Goal: Task Accomplishment & Management: Manage account settings

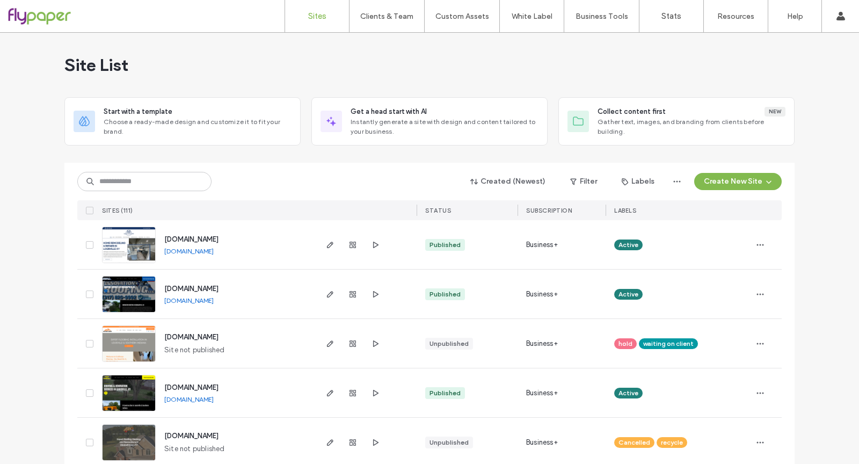
click at [456, 78] on div "Site List" at bounding box center [429, 65] width 730 height 64
click at [171, 183] on input at bounding box center [144, 181] width 134 height 19
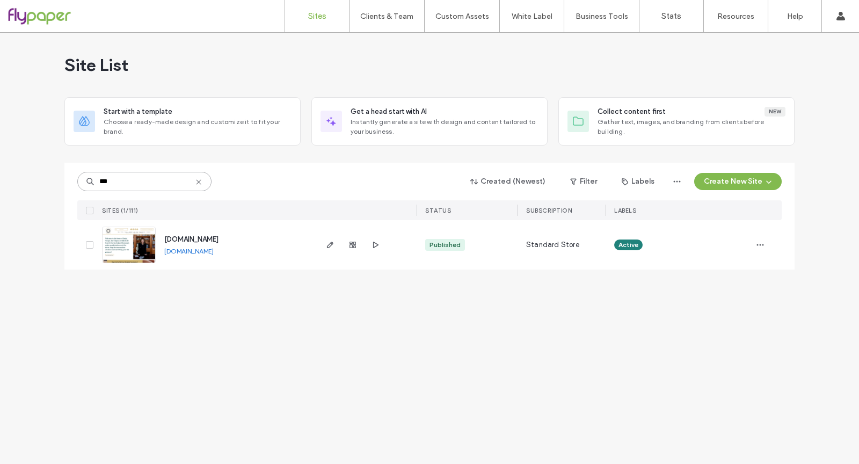
type input "***"
click at [218, 240] on span "[DOMAIN_NAME]" at bounding box center [191, 239] width 54 height 8
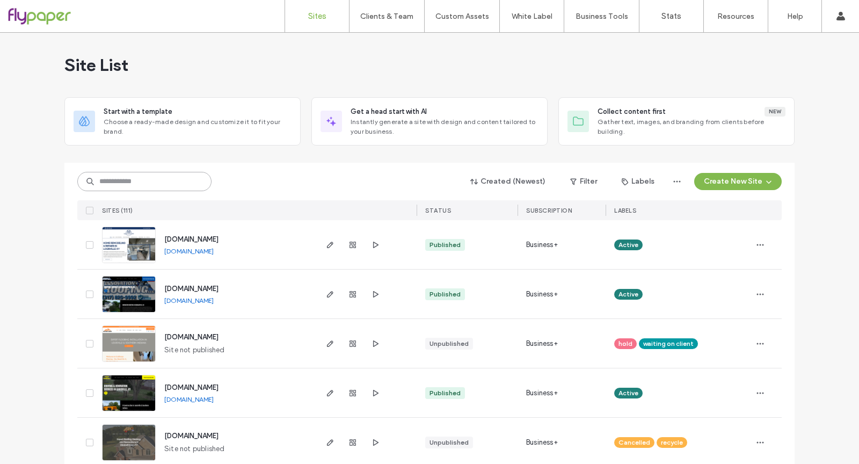
click at [164, 182] on input at bounding box center [144, 181] width 134 height 19
type input "*****"
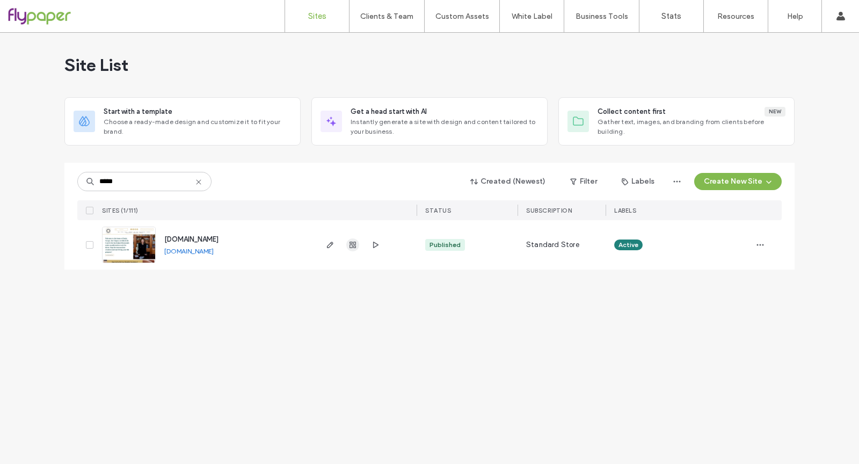
click at [354, 245] on use "button" at bounding box center [352, 244] width 6 height 6
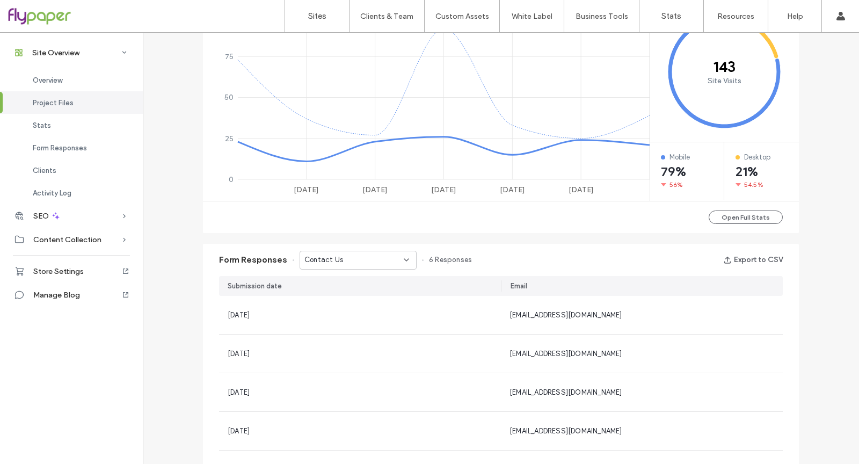
scroll to position [608, 0]
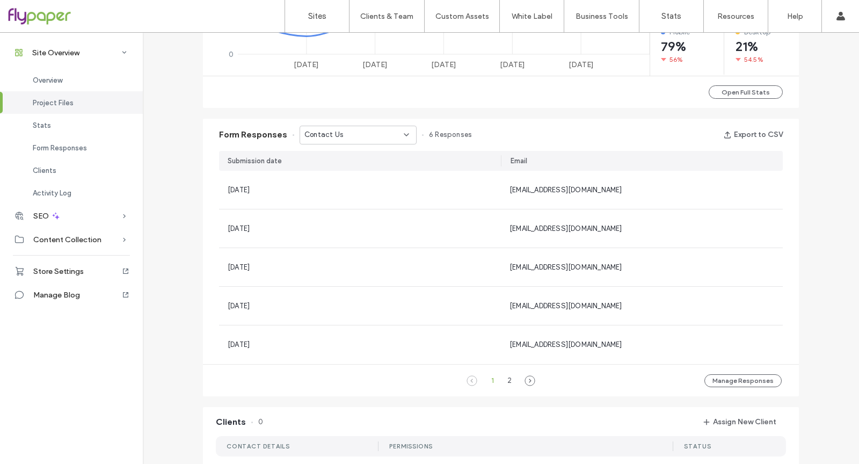
click at [402, 132] on icon at bounding box center [406, 134] width 9 height 9
click at [393, 171] on span "Contact Us - Thought Snob Podcast page" at bounding box center [351, 171] width 104 height 11
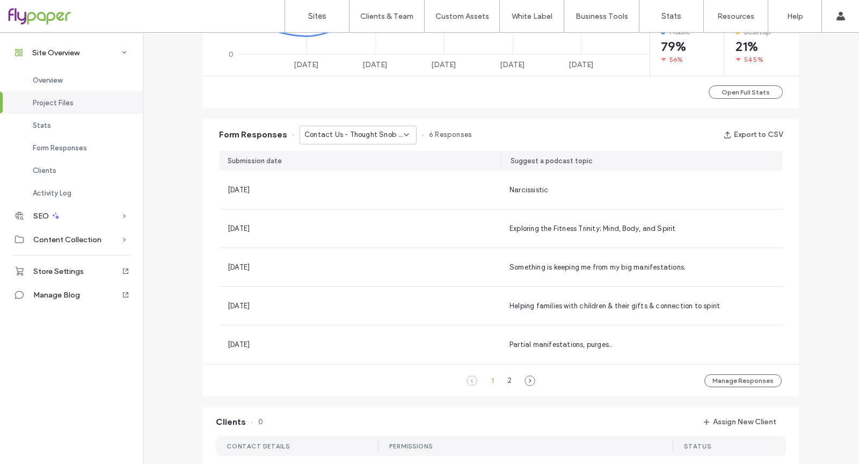
click at [384, 127] on div "Contact Us - Thought Snob Podcast page" at bounding box center [357, 135] width 117 height 19
click at [375, 196] on div "Contact Us - Customer Testimonials page" at bounding box center [353, 190] width 116 height 19
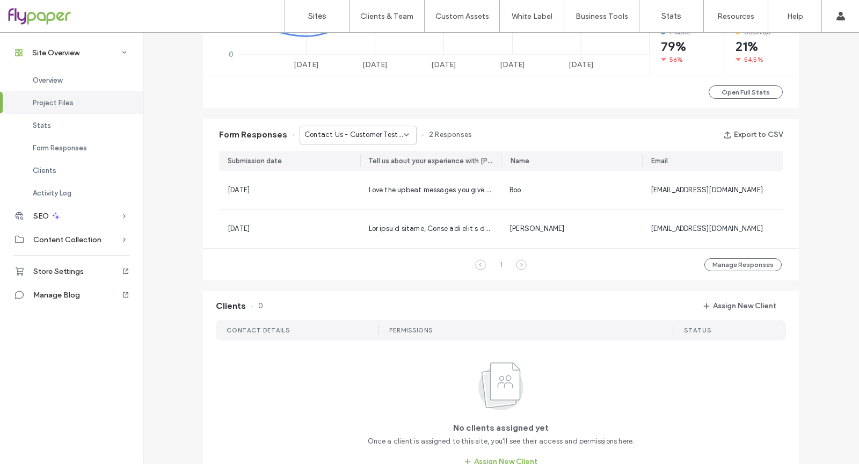
click at [380, 136] on span "Contact Us - Customer Testimonials page" at bounding box center [353, 134] width 99 height 11
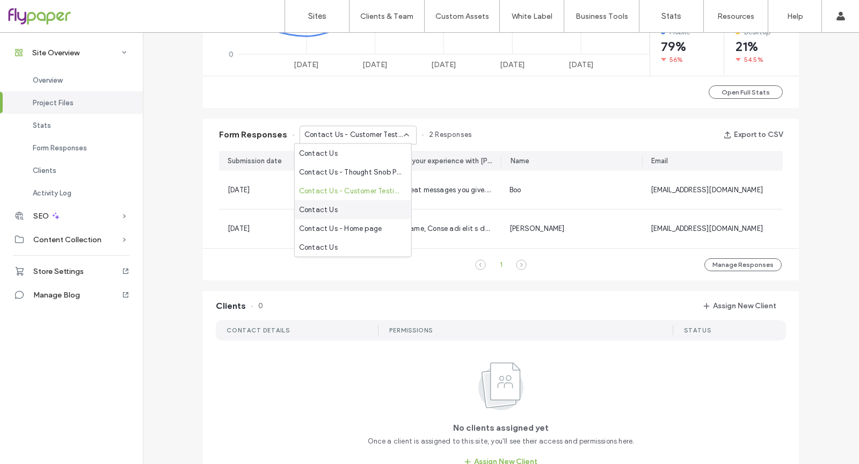
click at [364, 203] on div "Contact Us" at bounding box center [353, 209] width 116 height 19
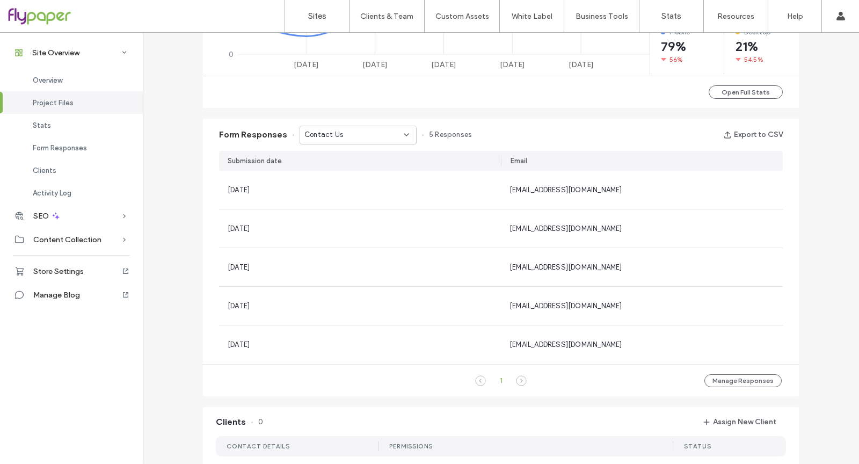
click at [369, 135] on div "Contact Us" at bounding box center [353, 134] width 99 height 11
click at [357, 229] on span "Contact Us - Home page" at bounding box center [340, 228] width 83 height 11
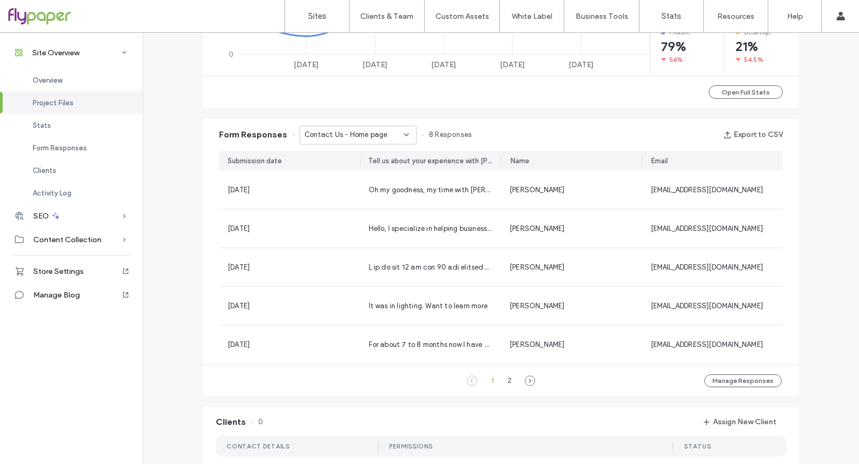
click at [347, 133] on span "Contact Us - Home page" at bounding box center [345, 134] width 83 height 11
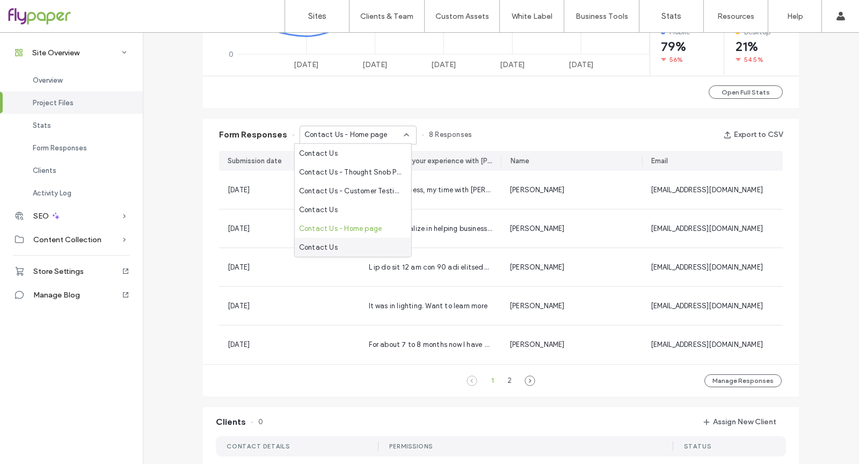
click at [357, 244] on div "Contact Us" at bounding box center [353, 247] width 116 height 19
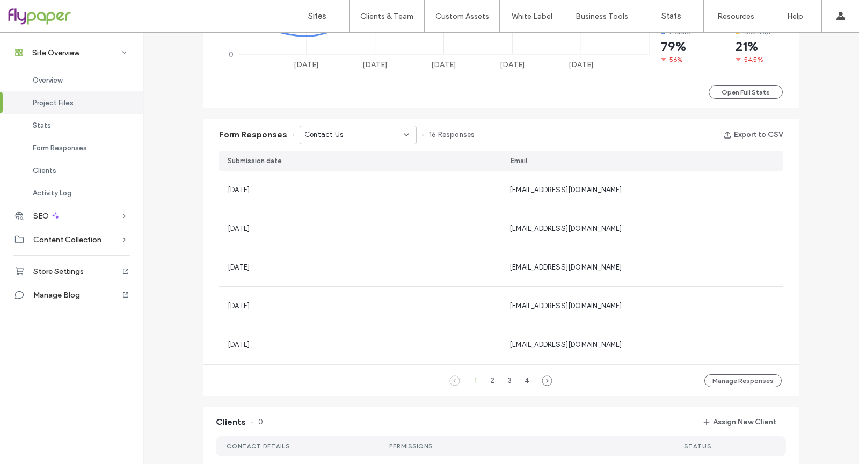
click at [343, 133] on div "Contact Us" at bounding box center [353, 134] width 99 height 11
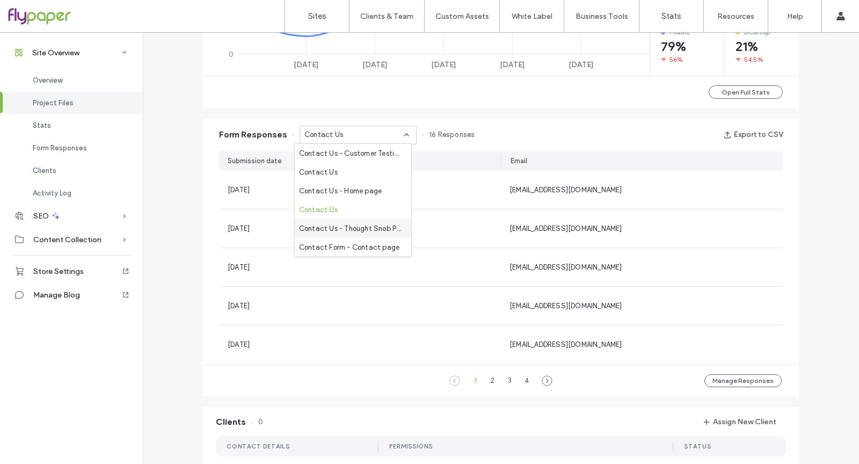
click at [363, 223] on span "Contact Us - Thought Snob Podcast page" at bounding box center [351, 228] width 104 height 11
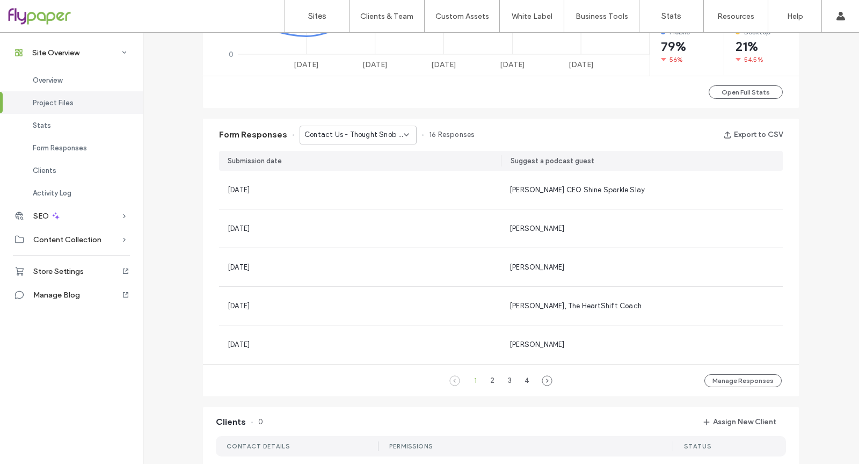
click at [354, 129] on span "Contact Us - Thought Snob Podcast page" at bounding box center [353, 134] width 99 height 11
click at [350, 243] on span "Contact Form - Contact page" at bounding box center [349, 246] width 100 height 11
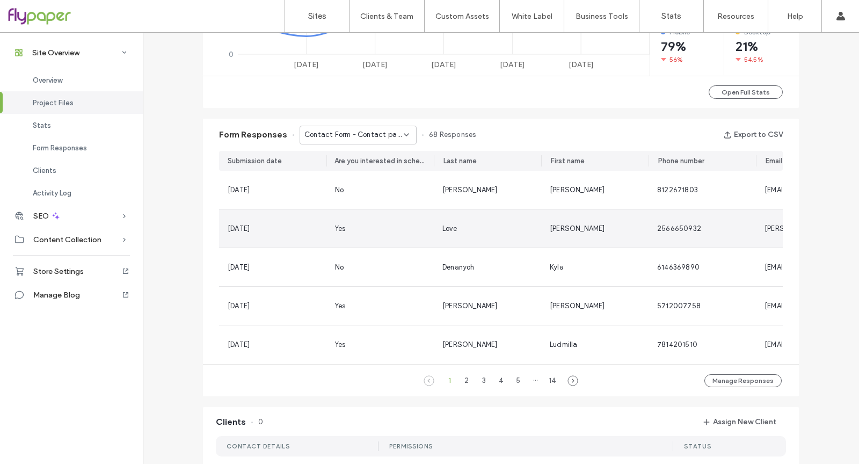
click at [350, 241] on div "Yes" at bounding box center [379, 228] width 107 height 38
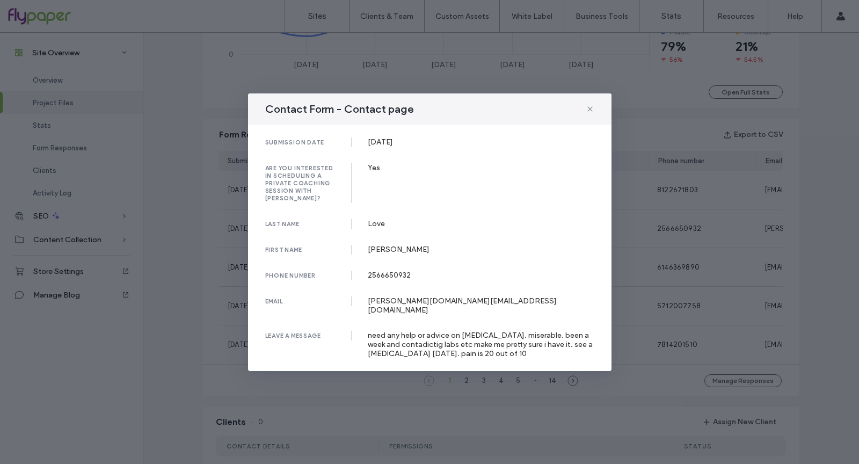
click at [659, 377] on div "Contact Form - Contact page submission date [DATE] are you interested in schedu…" at bounding box center [429, 232] width 859 height 464
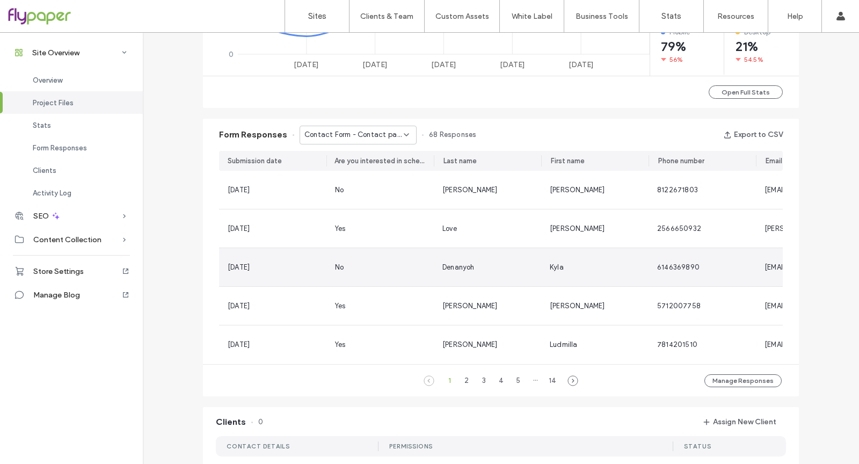
click at [637, 259] on div "Kyla" at bounding box center [594, 267] width 107 height 38
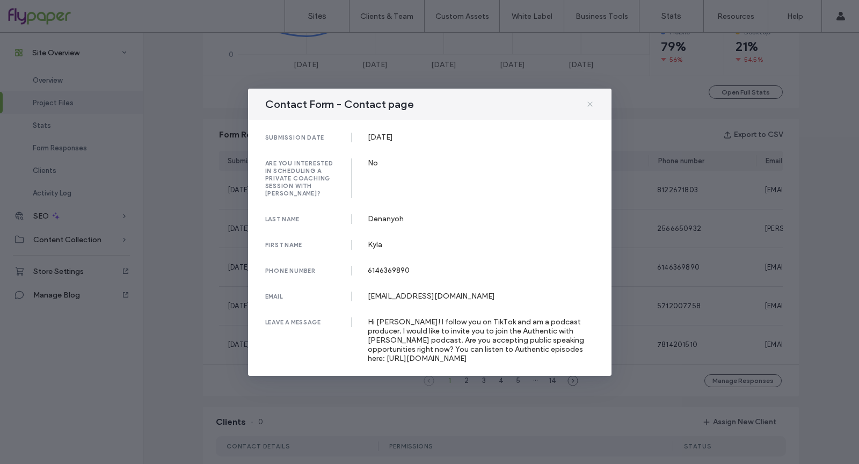
click at [590, 108] on icon at bounding box center [589, 104] width 9 height 9
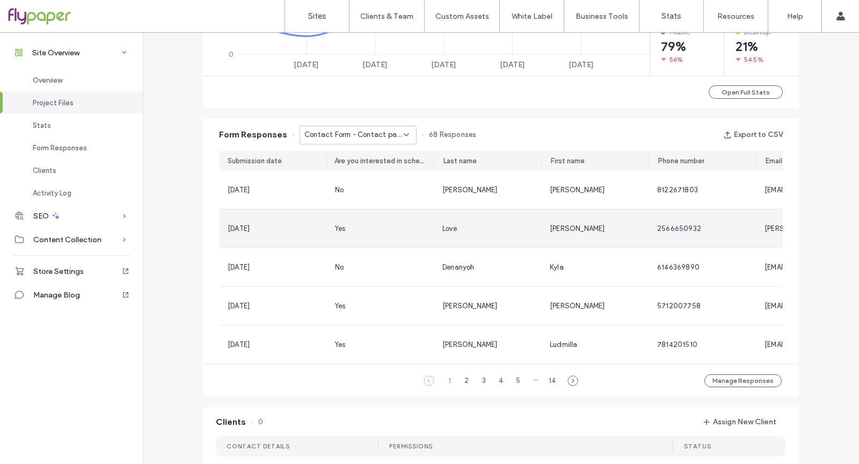
click at [502, 225] on div "Love" at bounding box center [487, 228] width 90 height 11
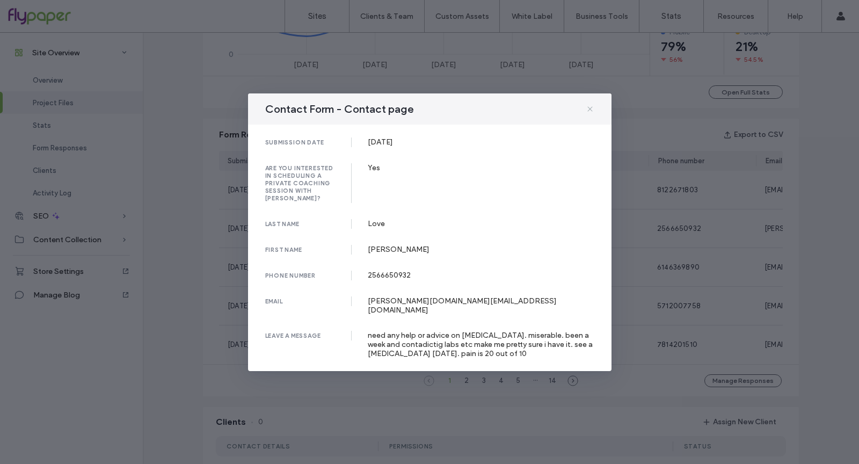
click at [592, 113] on icon at bounding box center [589, 109] width 9 height 9
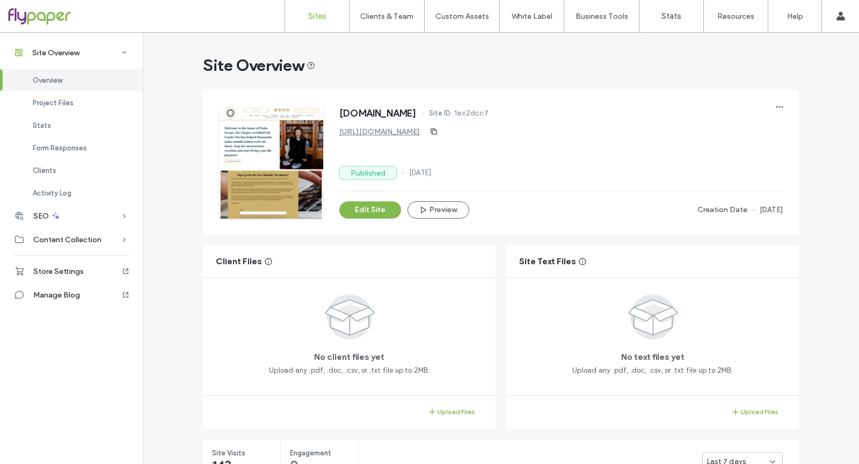
click at [312, 24] on link "Sites" at bounding box center [317, 16] width 64 height 32
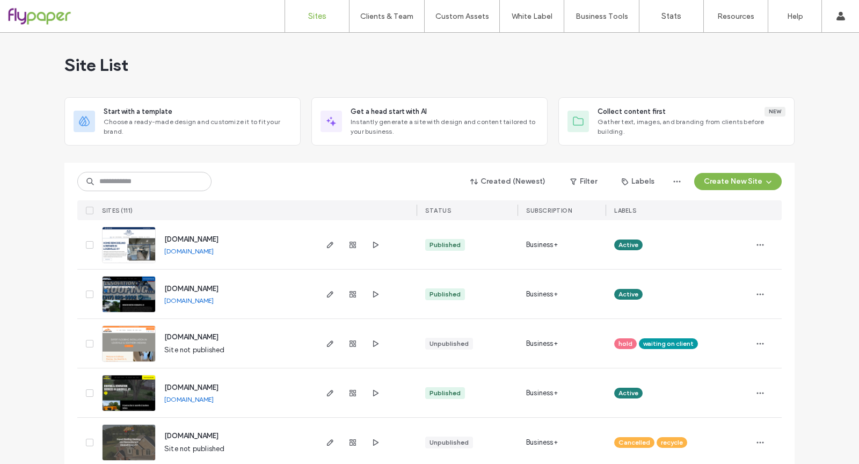
click at [490, 87] on div "Site List" at bounding box center [429, 65] width 730 height 64
